Goal: Communication & Community: Answer question/provide support

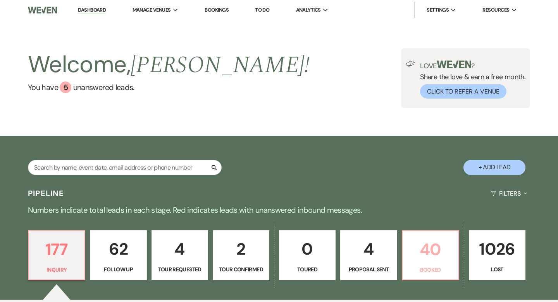
click at [428, 258] on p "40" at bounding box center [431, 249] width 47 height 26
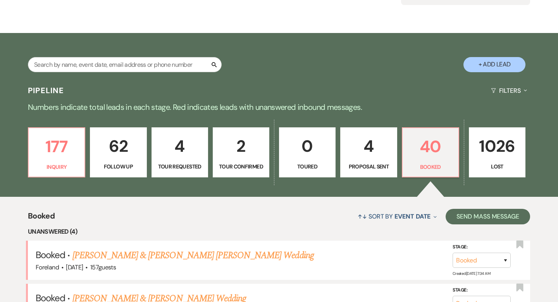
scroll to position [269, 0]
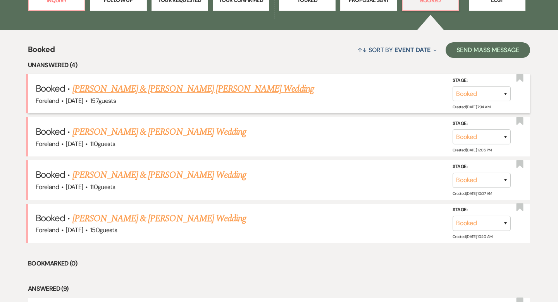
click at [145, 95] on link "[PERSON_NAME] & [PERSON_NAME] [PERSON_NAME] Wedding" at bounding box center [194, 89] width 242 height 14
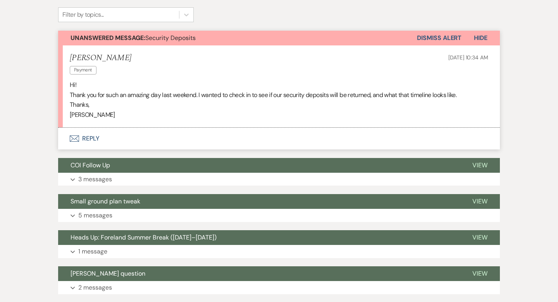
scroll to position [251, 0]
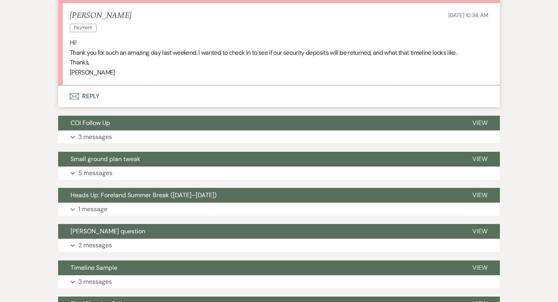
click at [91, 85] on button "Envelope Reply" at bounding box center [279, 96] width 442 height 22
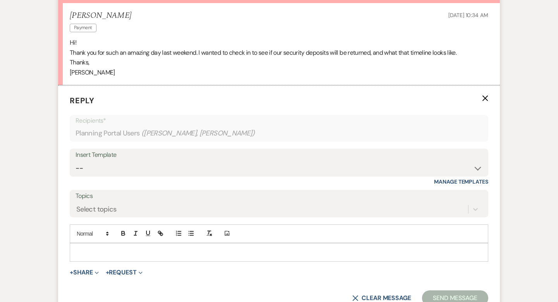
scroll to position [262, 0]
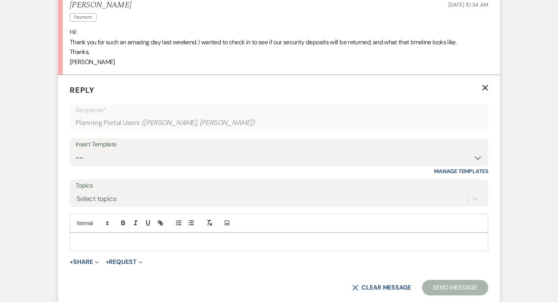
click at [91, 237] on p at bounding box center [279, 241] width 406 height 9
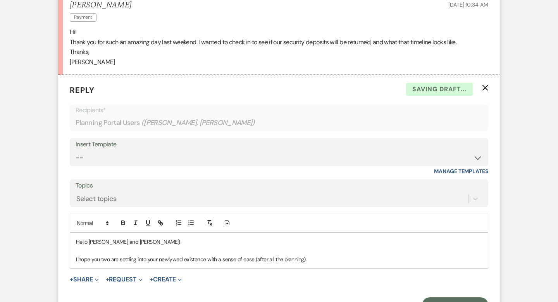
click at [320, 255] on p "I hope you two are settling into your newlywed existence with a sense of ease (…" at bounding box center [279, 259] width 406 height 9
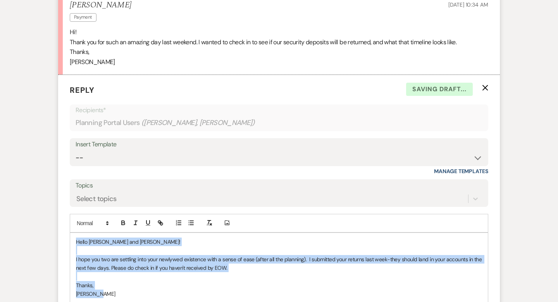
drag, startPoint x: 105, startPoint y: 276, endPoint x: 67, endPoint y: 221, distance: 67.0
click at [67, 221] on form "Reply X Saving draft... Recipients* Planning Portal Users ( [PERSON_NAME], [PER…" at bounding box center [279, 216] width 442 height 282
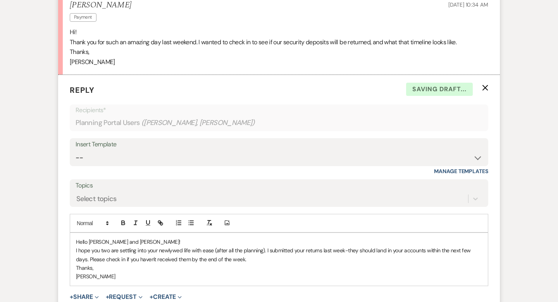
click at [138, 237] on p "Hello [PERSON_NAME] and [PERSON_NAME]!" at bounding box center [279, 241] width 406 height 9
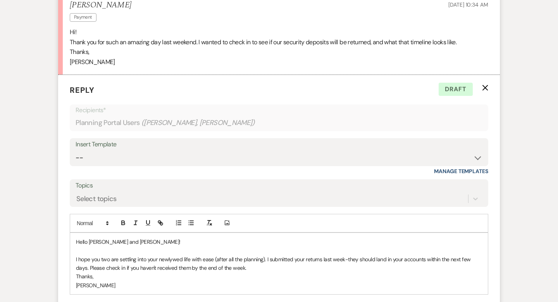
click at [75, 259] on div "Hello [PERSON_NAME] and [PERSON_NAME]! I hope you two are settling into your ne…" at bounding box center [279, 263] width 418 height 61
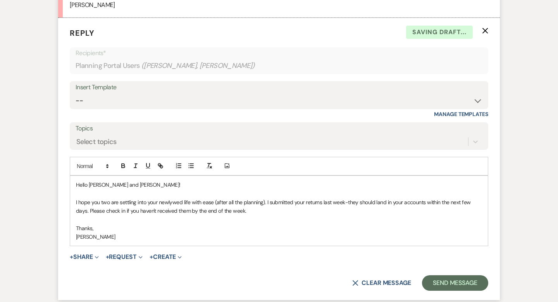
scroll to position [336, 0]
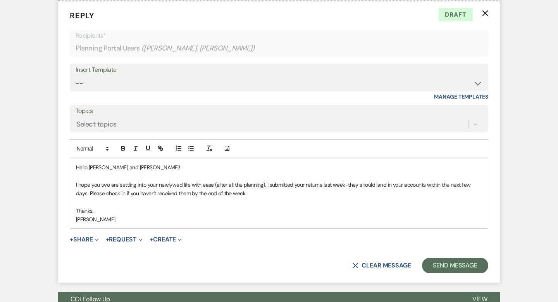
click at [262, 180] on p "I hope you two are settling into your newlywed life with ease (after all the pl…" at bounding box center [279, 188] width 406 height 17
click at [187, 197] on p at bounding box center [279, 201] width 406 height 9
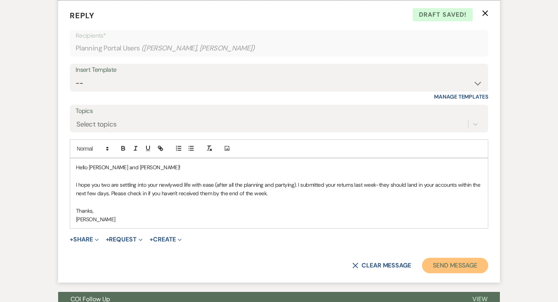
click at [448, 257] on button "Send Message" at bounding box center [455, 265] width 66 height 16
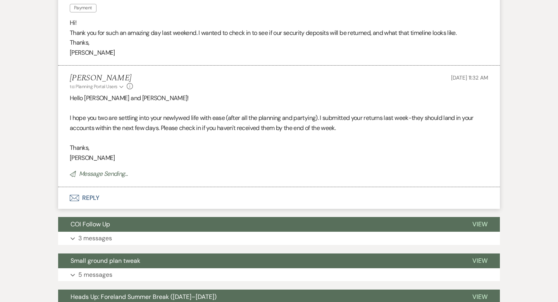
scroll to position [311, 0]
